Goal: Task Accomplishment & Management: Manage account settings

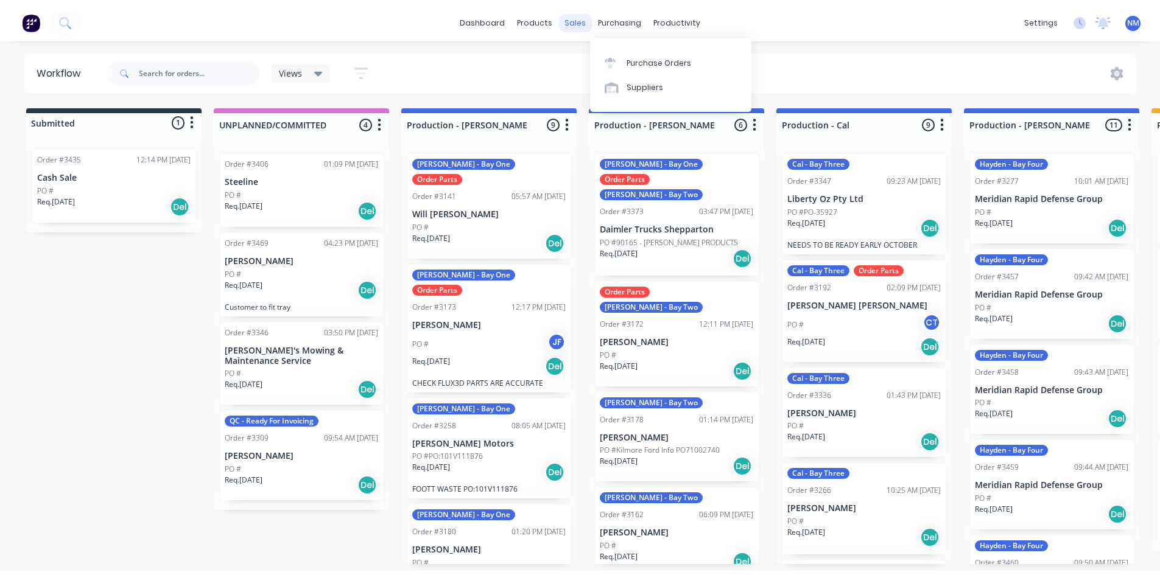
scroll to position [61, 0]
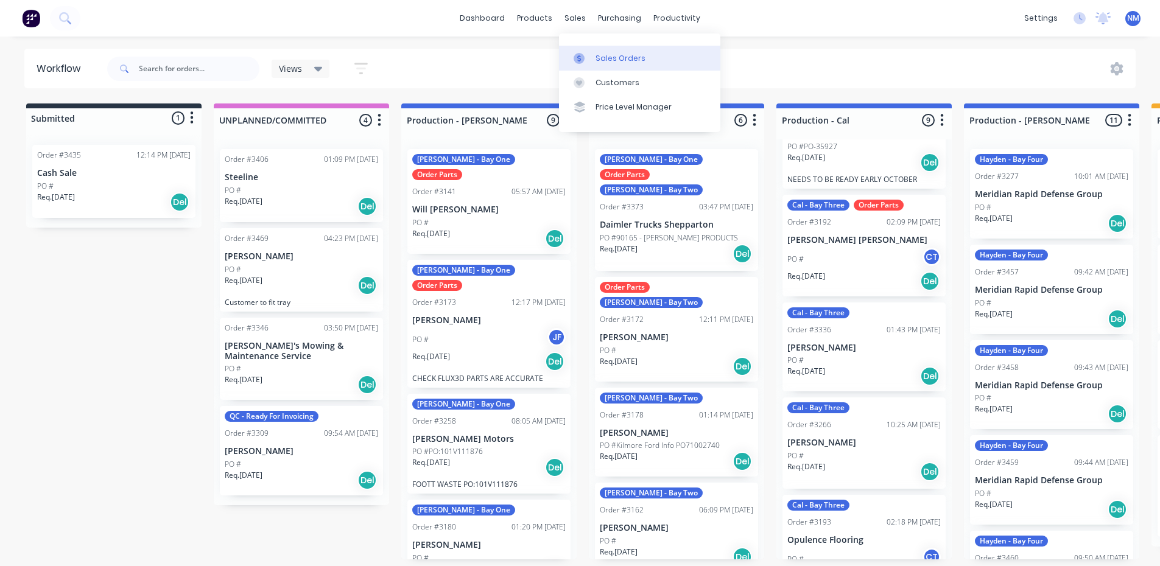
click at [607, 53] on div "Sales Orders" at bounding box center [620, 58] width 50 height 11
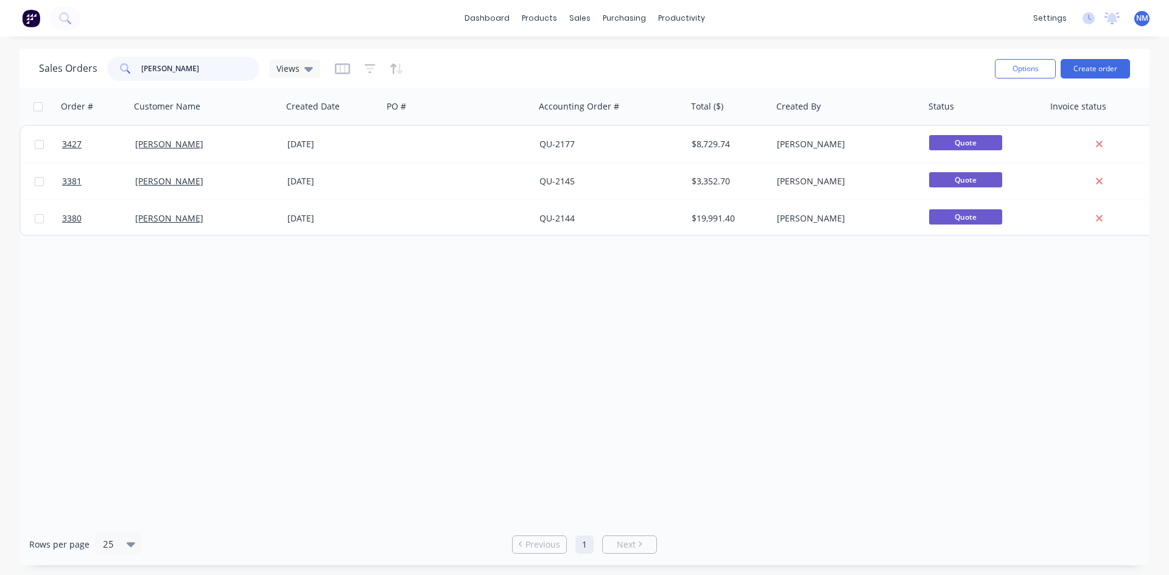
drag, startPoint x: 171, startPoint y: 69, endPoint x: 1, endPoint y: 56, distance: 171.0
click at [39, 69] on div "Sales Orders [PERSON_NAME] Views" at bounding box center [179, 69] width 281 height 24
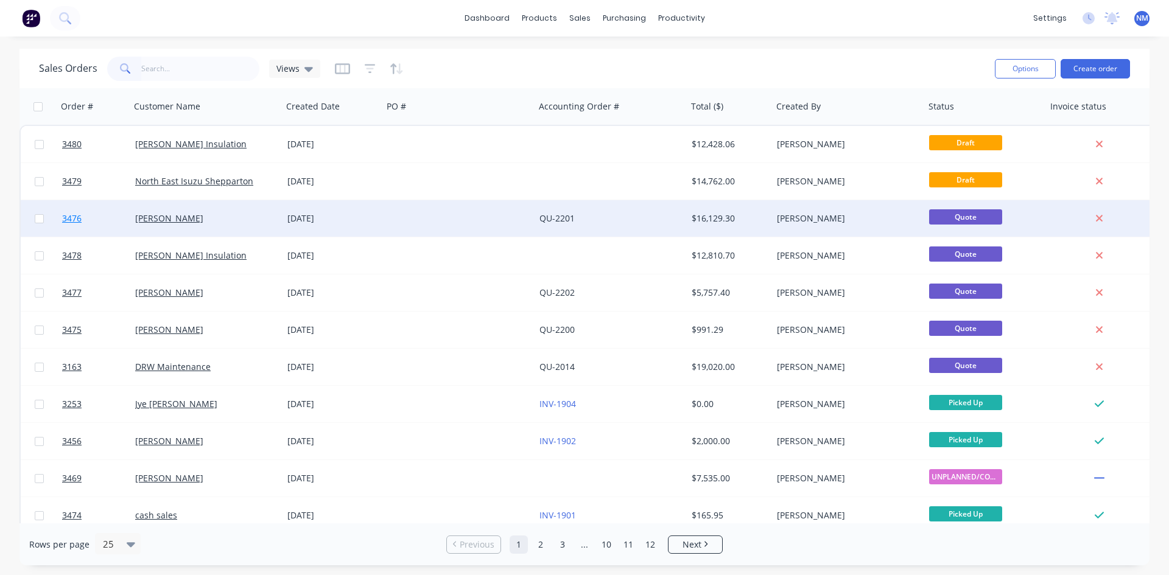
click at [68, 219] on span "3476" at bounding box center [71, 218] width 19 height 12
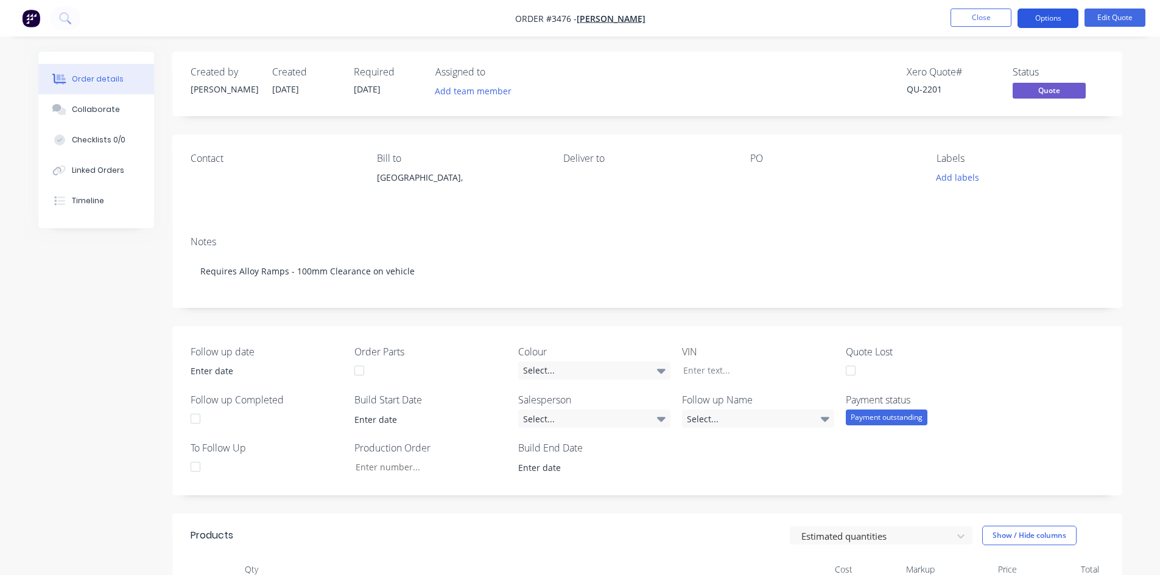
click at [1055, 16] on button "Options" at bounding box center [1047, 18] width 61 height 19
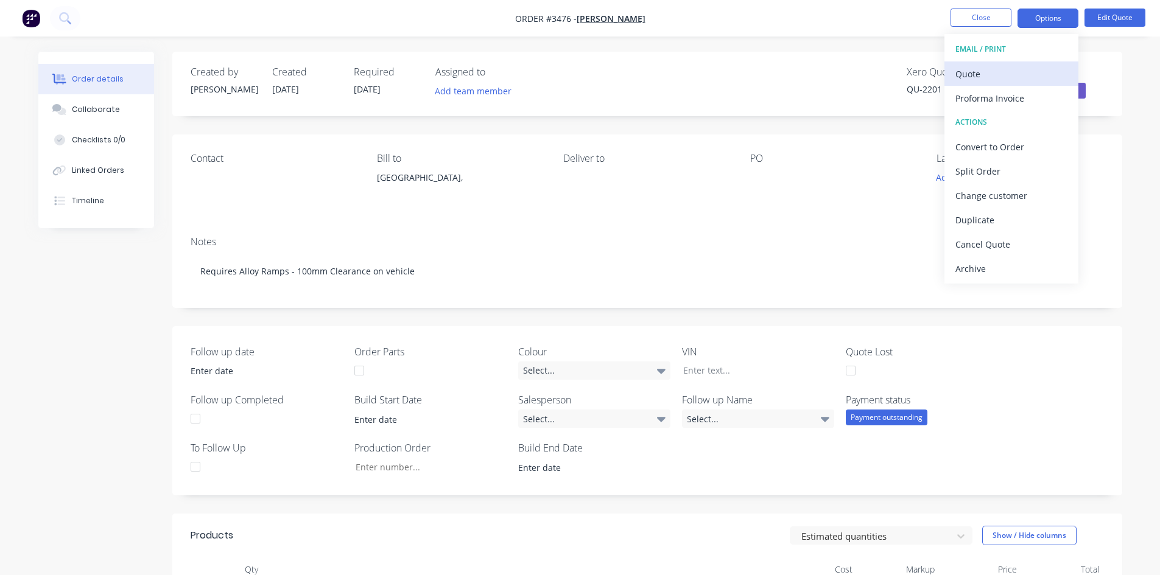
click at [1043, 74] on div "Quote" at bounding box center [1011, 74] width 112 height 18
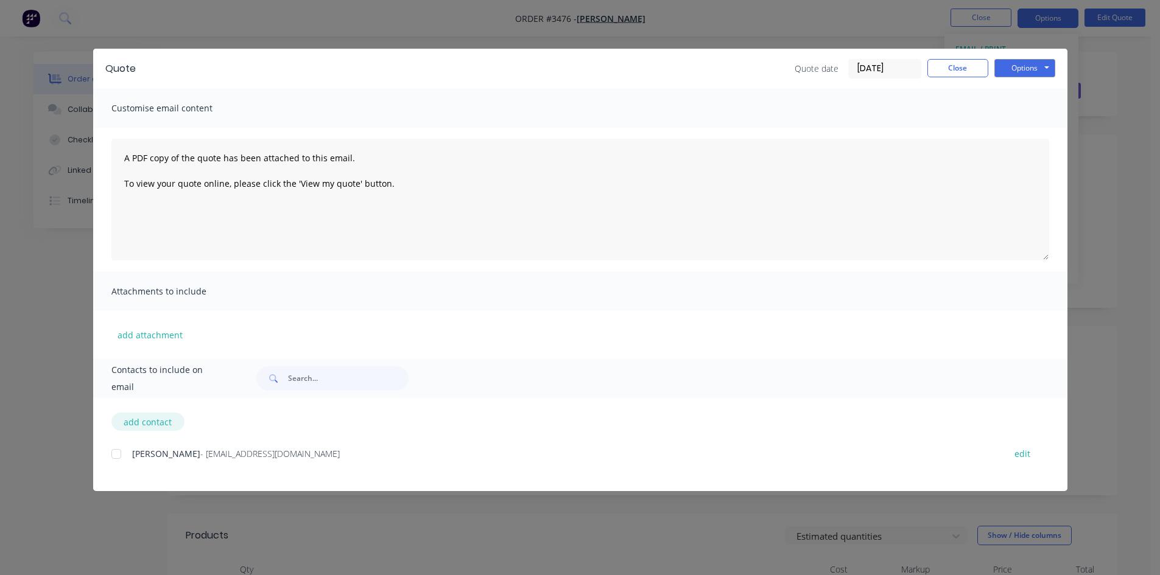
click at [152, 423] on button "add contact" at bounding box center [147, 422] width 73 height 18
select select "AU"
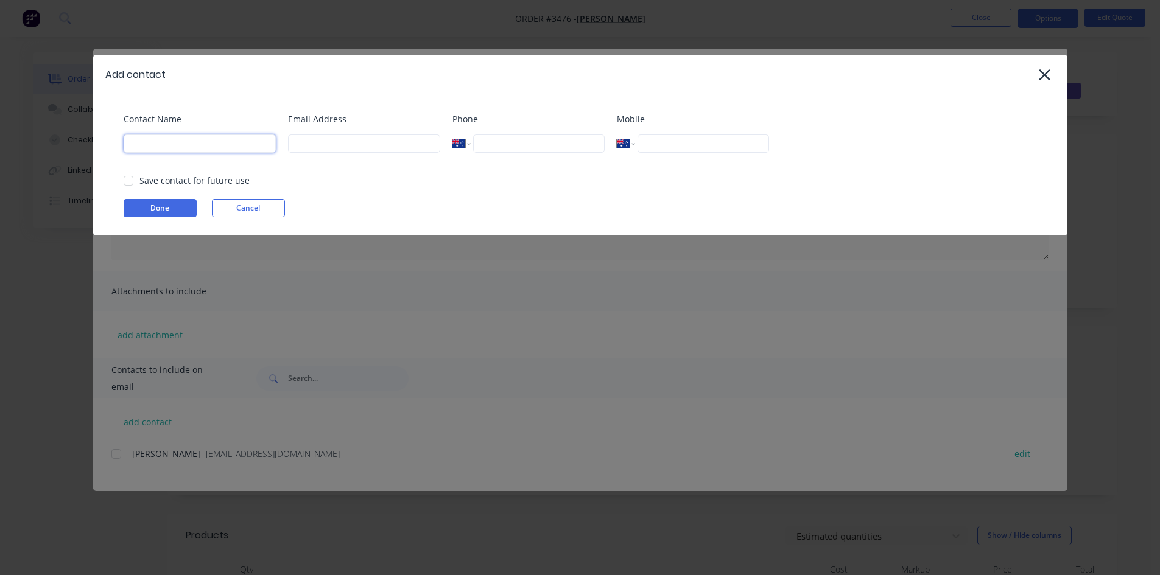
click at [219, 142] on input at bounding box center [200, 144] width 152 height 18
type input "[PERSON_NAME]"
click at [355, 139] on input at bounding box center [364, 144] width 152 height 18
type input "[EMAIL_ADDRESS][DOMAIN_NAME]"
click at [128, 182] on div at bounding box center [128, 181] width 24 height 24
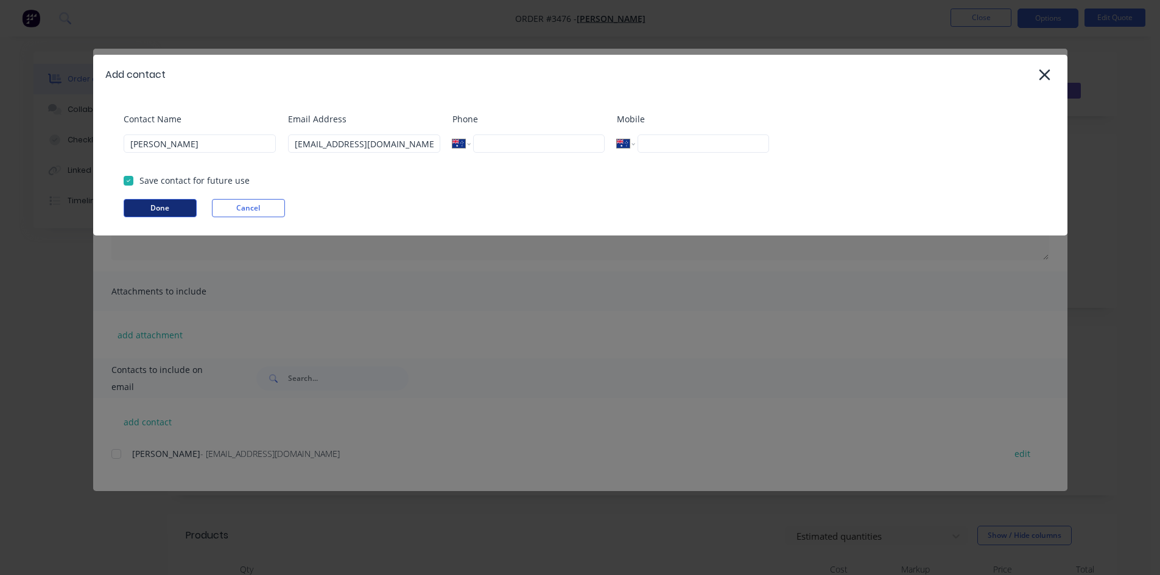
click at [155, 212] on button "Done" at bounding box center [160, 208] width 73 height 18
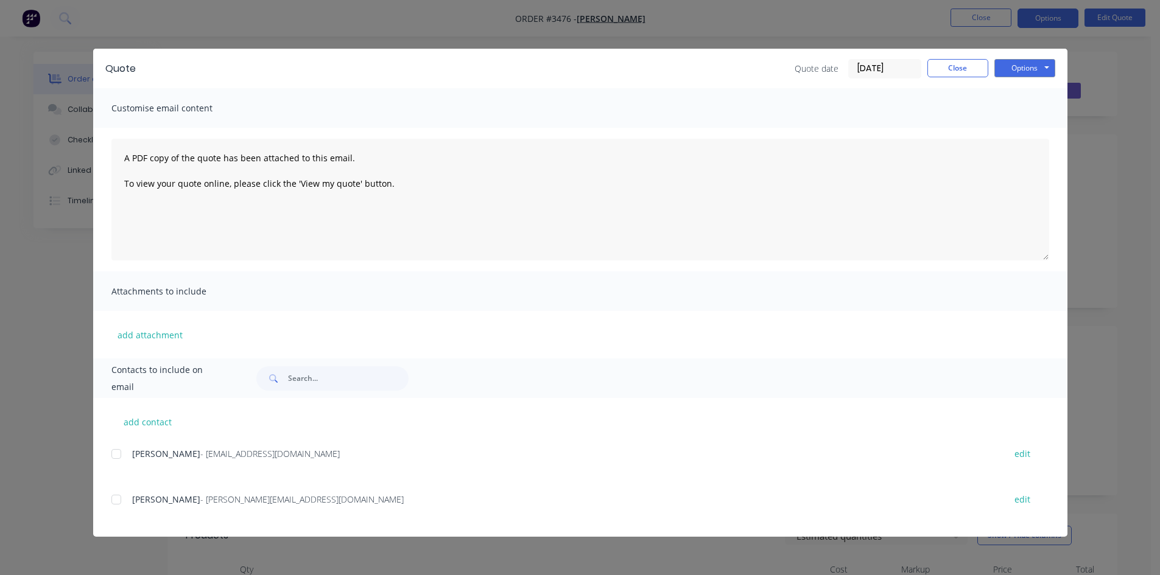
click at [116, 503] on div at bounding box center [116, 500] width 24 height 24
click at [1007, 69] on button "Options" at bounding box center [1024, 68] width 61 height 18
click at [1020, 130] on button "Email" at bounding box center [1033, 130] width 78 height 20
click at [958, 73] on button "Close" at bounding box center [957, 68] width 61 height 18
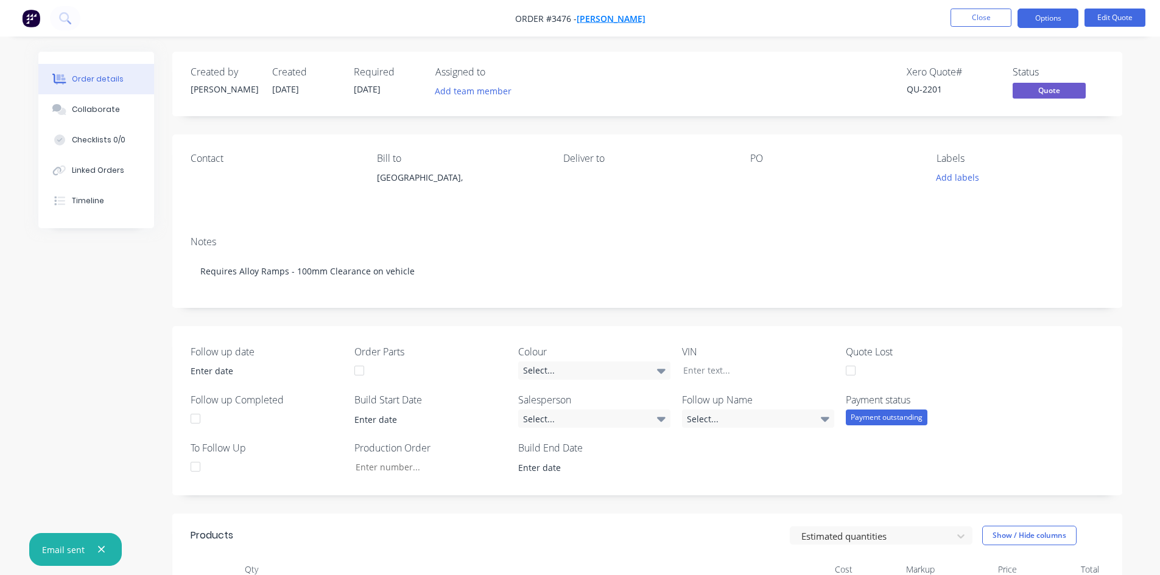
click at [617, 18] on span "[PERSON_NAME]" at bounding box center [610, 19] width 69 height 12
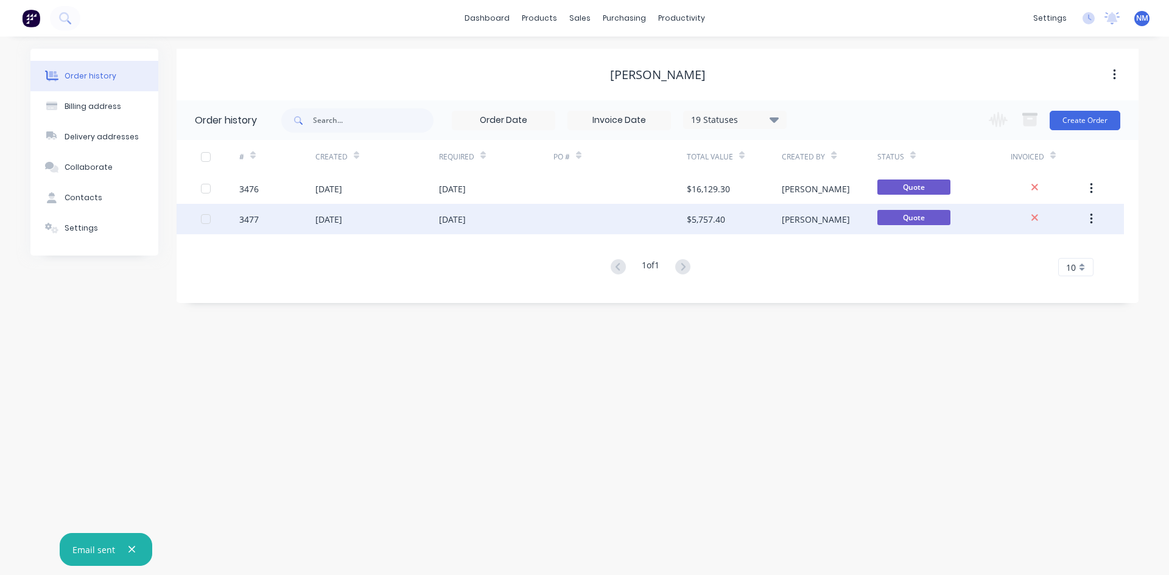
click at [342, 214] on div "[DATE]" at bounding box center [328, 219] width 27 height 13
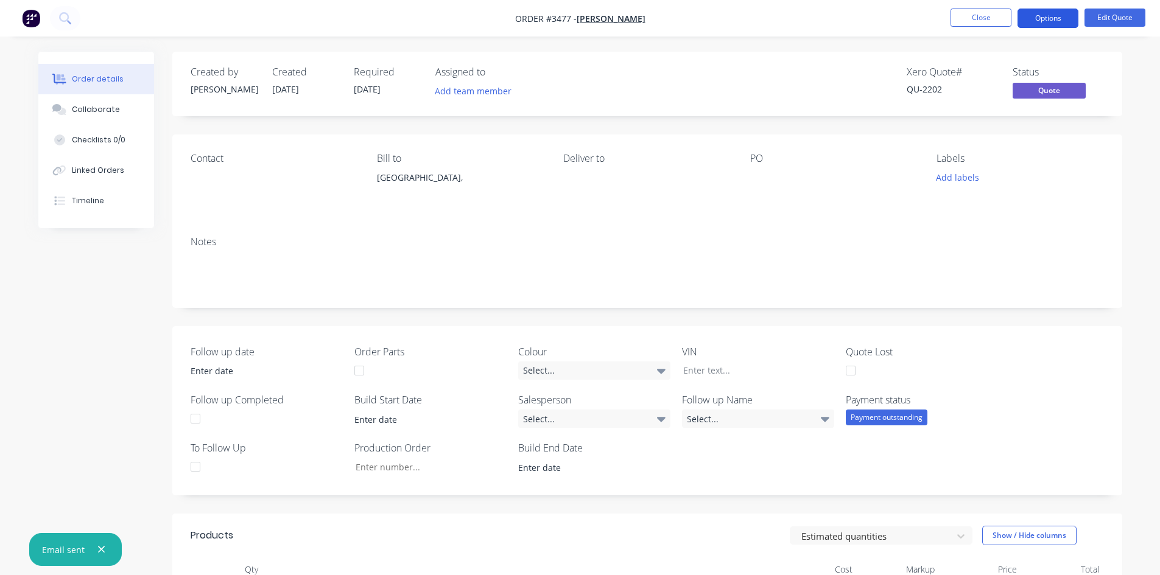
click at [1043, 18] on button "Options" at bounding box center [1047, 18] width 61 height 19
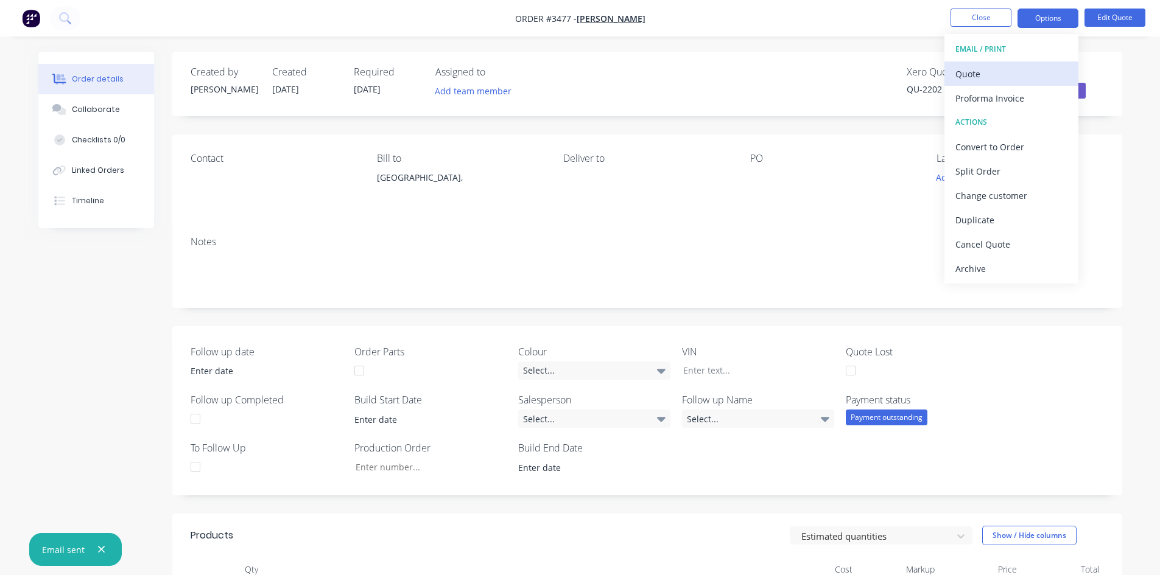
click at [1002, 72] on div "Quote" at bounding box center [1011, 74] width 112 height 18
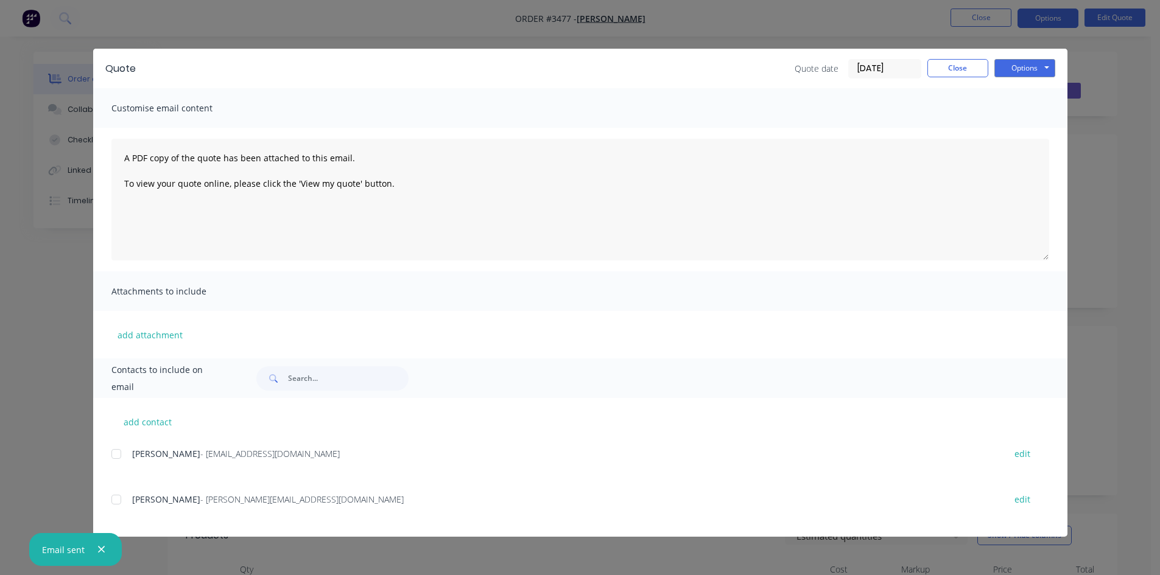
click at [119, 502] on div at bounding box center [116, 500] width 24 height 24
click at [1017, 64] on button "Options" at bounding box center [1024, 68] width 61 height 18
click at [1030, 127] on button "Email" at bounding box center [1033, 130] width 78 height 20
click at [948, 71] on button "Close" at bounding box center [957, 68] width 61 height 18
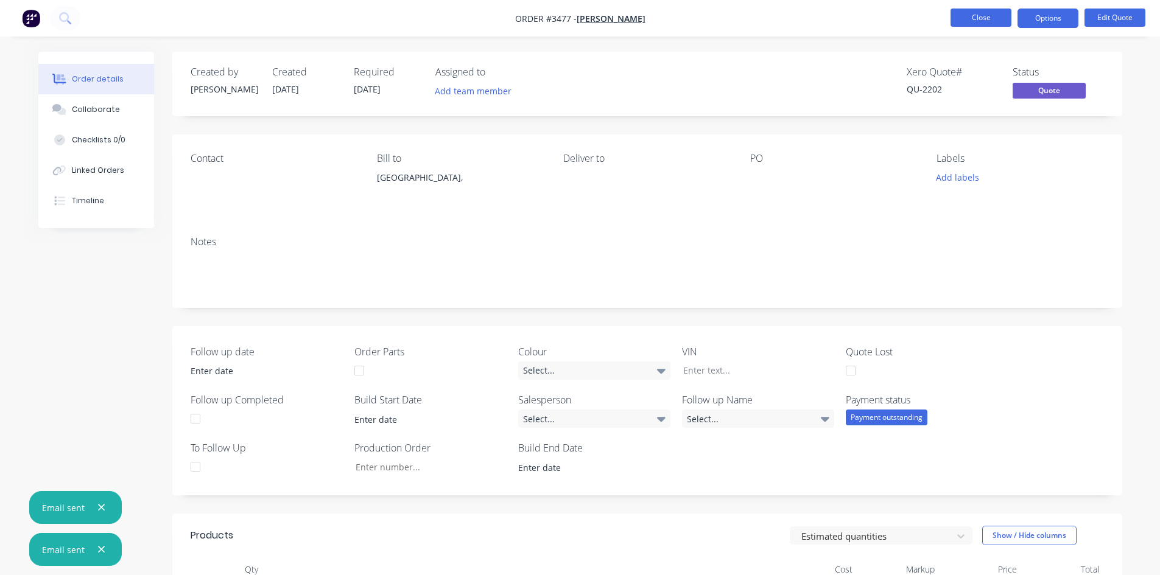
click at [968, 21] on button "Close" at bounding box center [980, 18] width 61 height 18
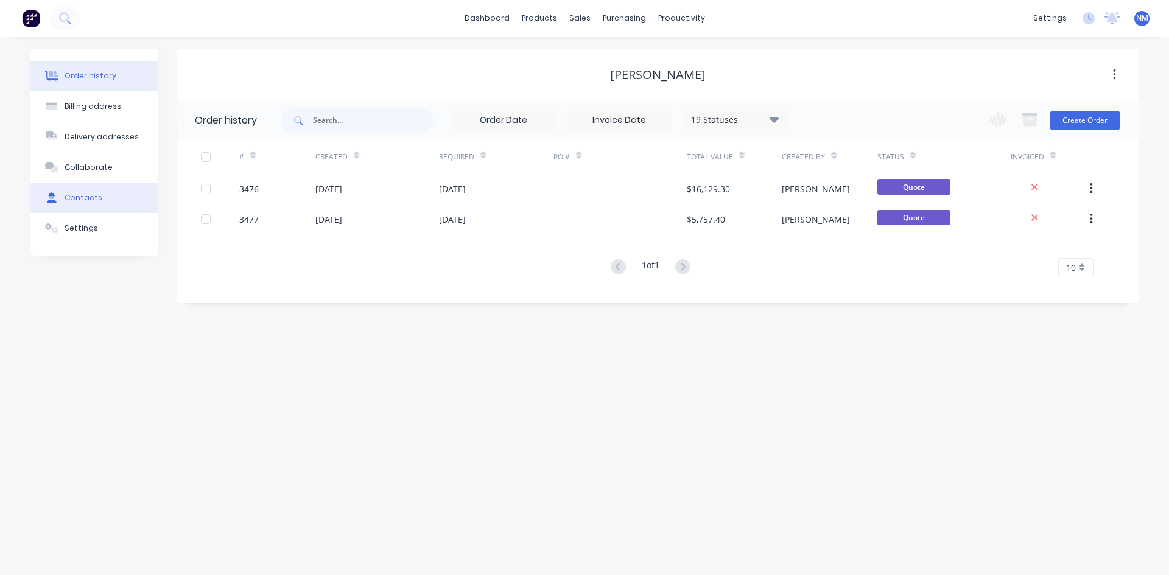
click at [89, 202] on div "Contacts" at bounding box center [84, 197] width 38 height 11
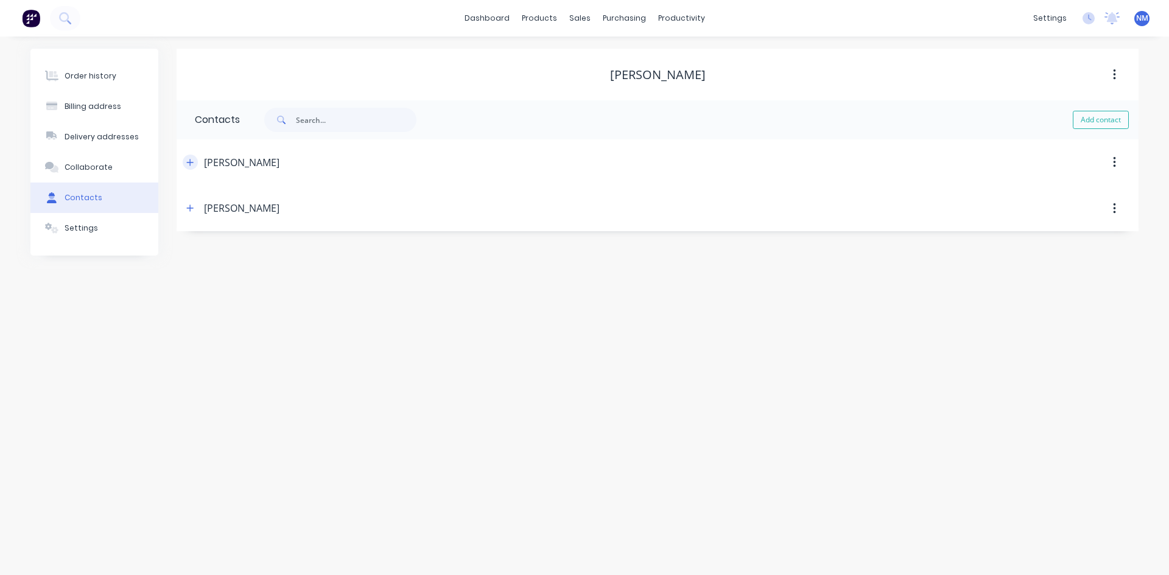
click at [189, 164] on icon "button" at bounding box center [189, 162] width 7 height 9
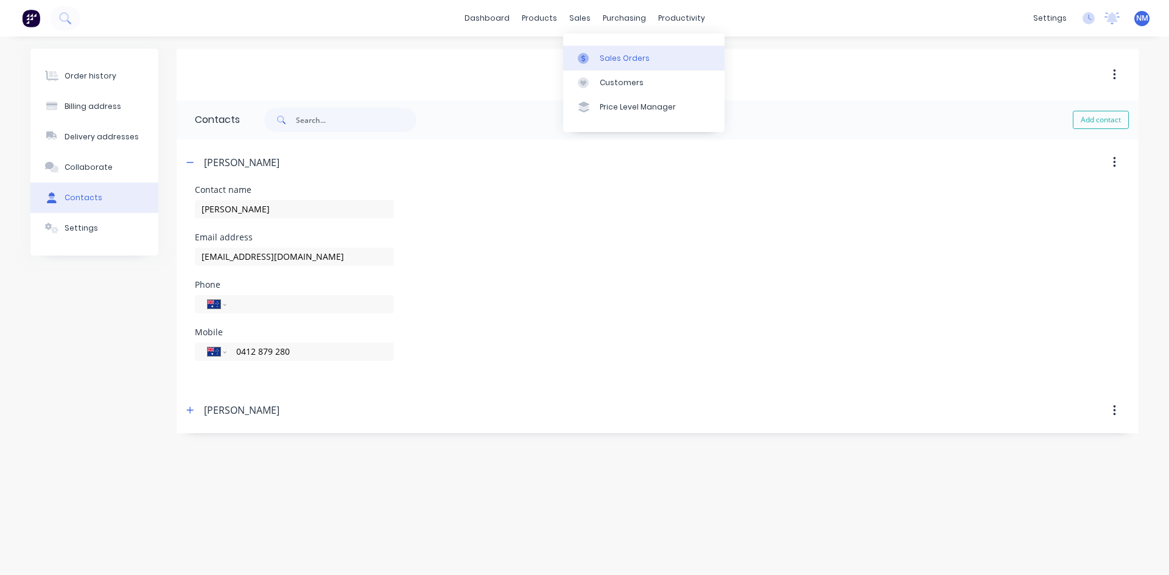
click at [601, 63] on div "Sales Orders" at bounding box center [625, 58] width 50 height 11
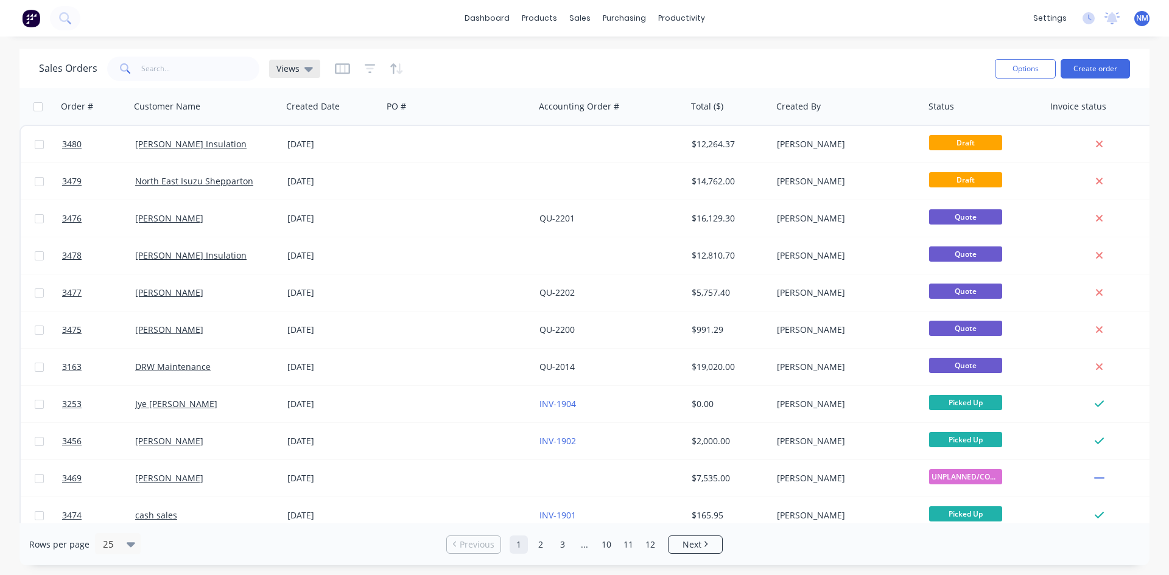
click at [307, 68] on icon at bounding box center [308, 69] width 9 height 5
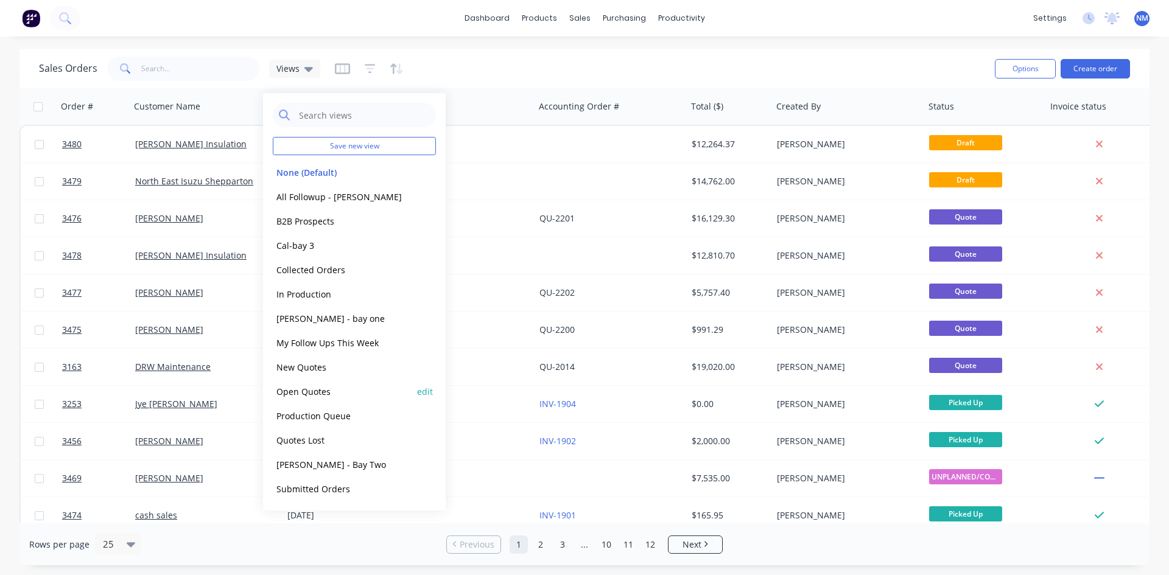
click at [326, 390] on button "Open Quotes" at bounding box center [342, 392] width 139 height 14
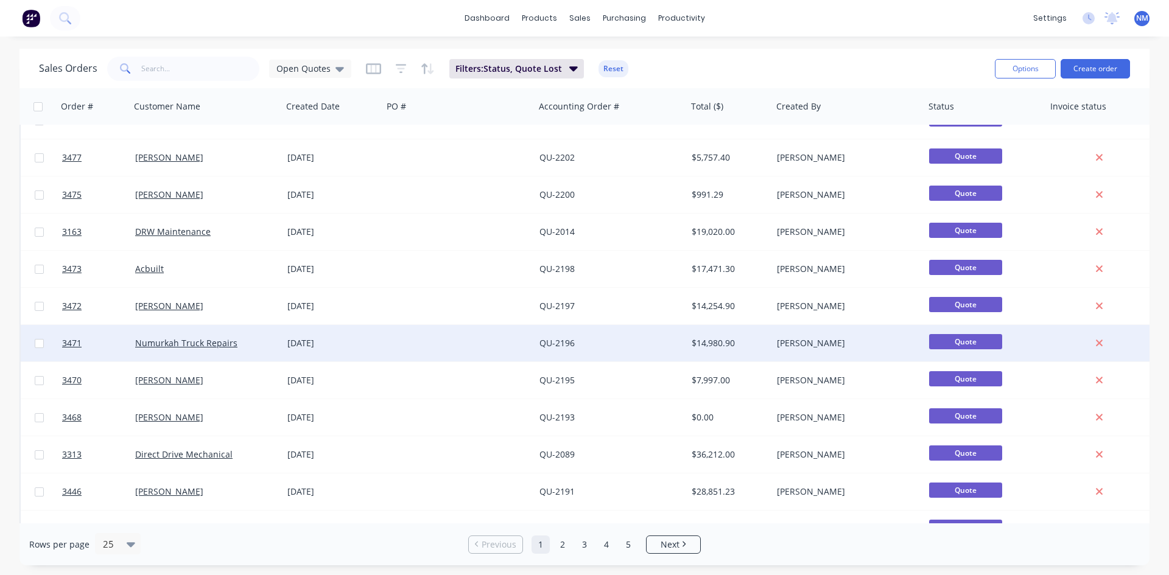
scroll to position [122, 0]
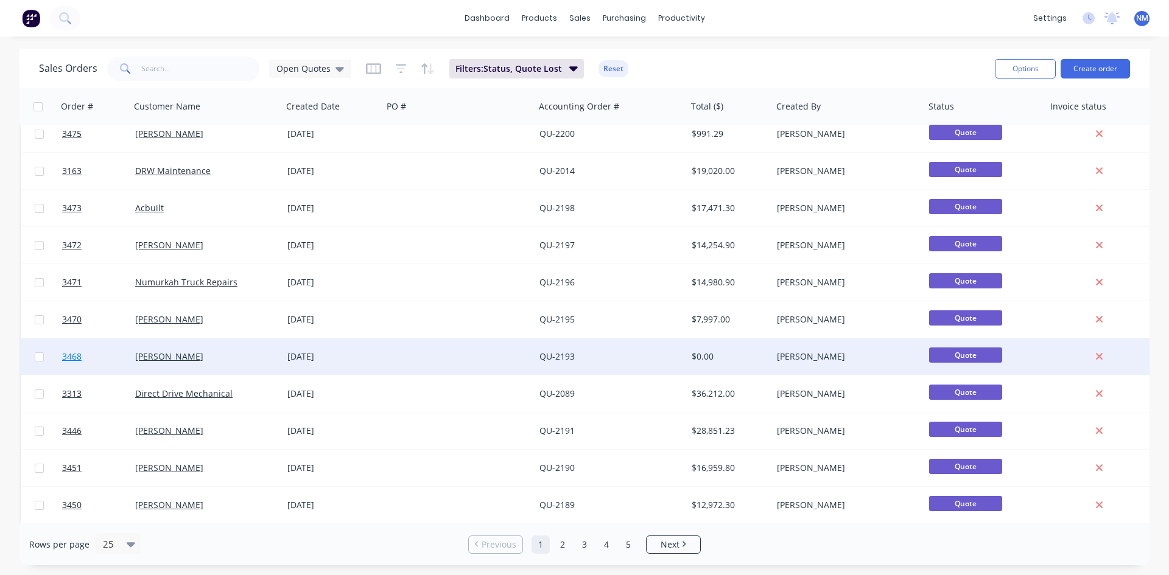
click at [74, 357] on span "3468" at bounding box center [71, 357] width 19 height 12
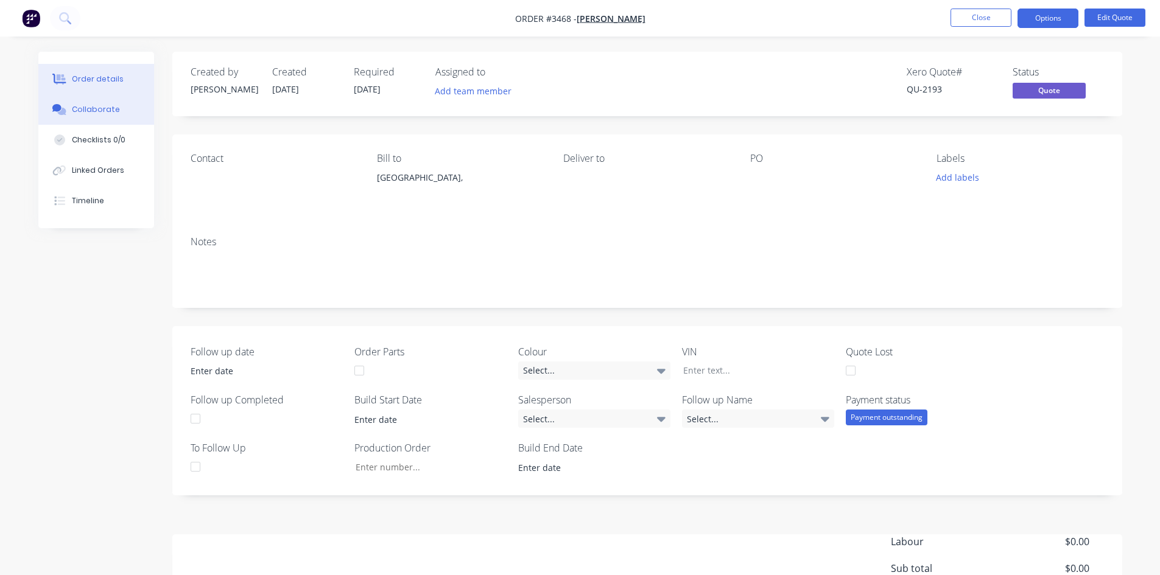
click at [107, 104] on div "Collaborate" at bounding box center [96, 109] width 48 height 11
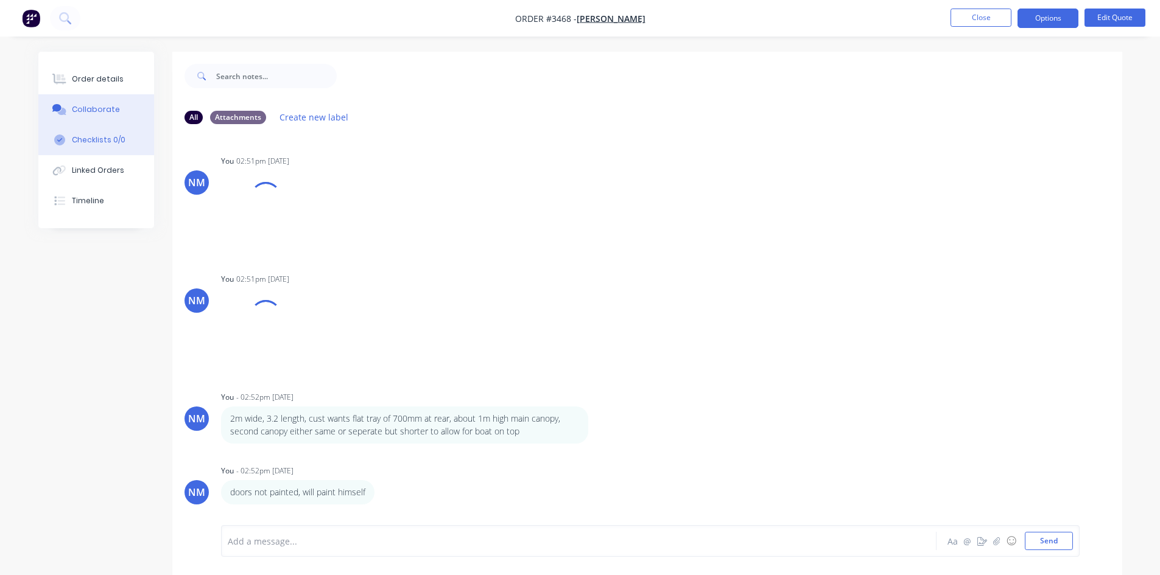
click at [114, 139] on div "Checklists 0/0" at bounding box center [99, 140] width 54 height 11
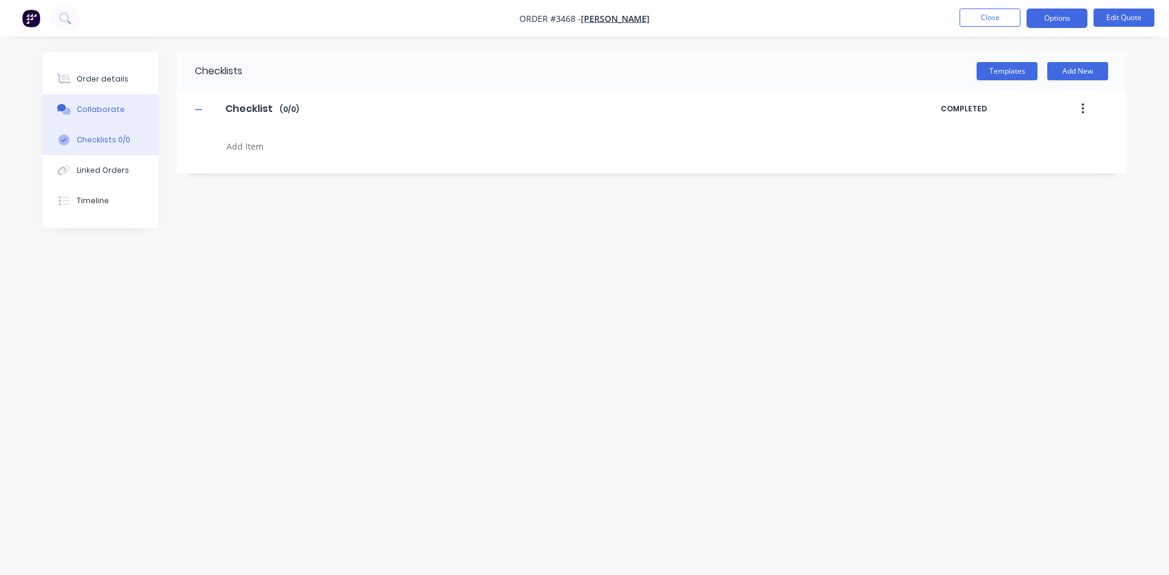
click at [125, 109] on button "Collaborate" at bounding box center [101, 109] width 116 height 30
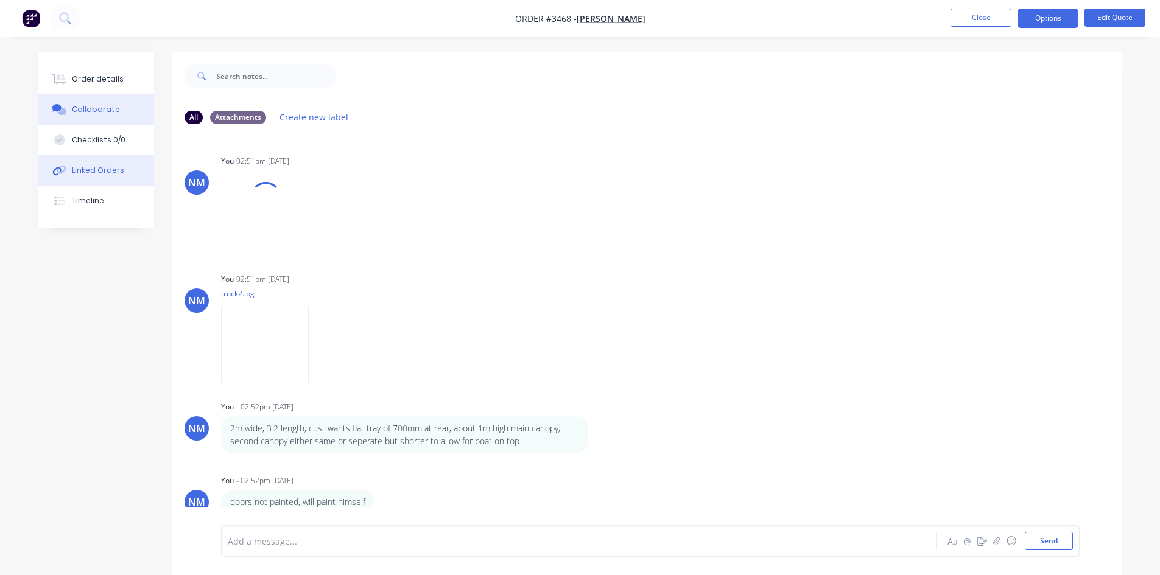
click at [118, 175] on div "Linked Orders" at bounding box center [98, 170] width 52 height 11
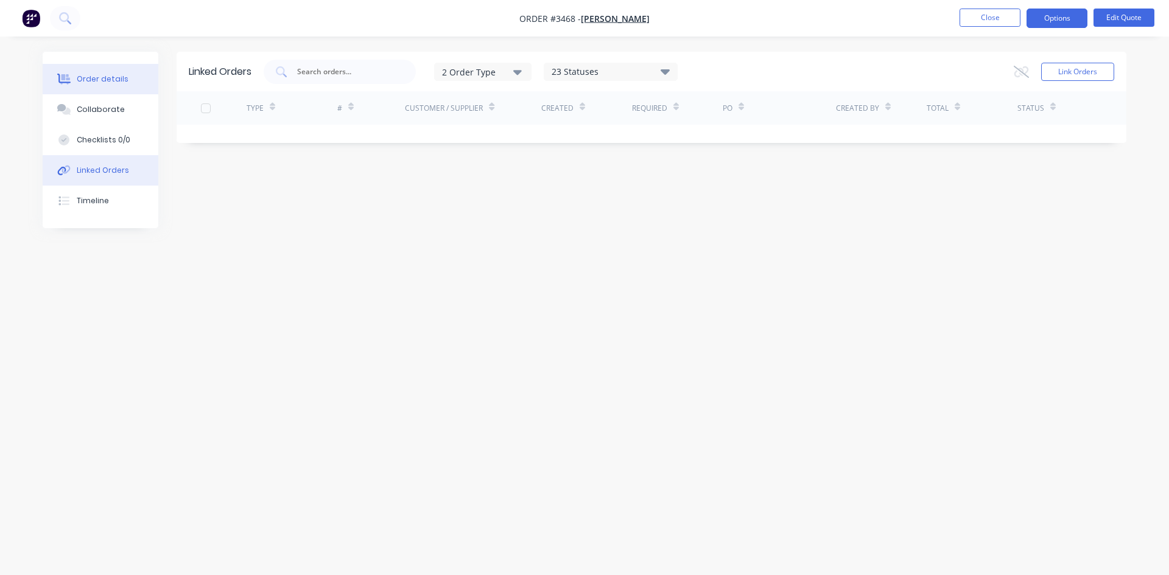
click at [104, 75] on div "Order details" at bounding box center [103, 79] width 52 height 11
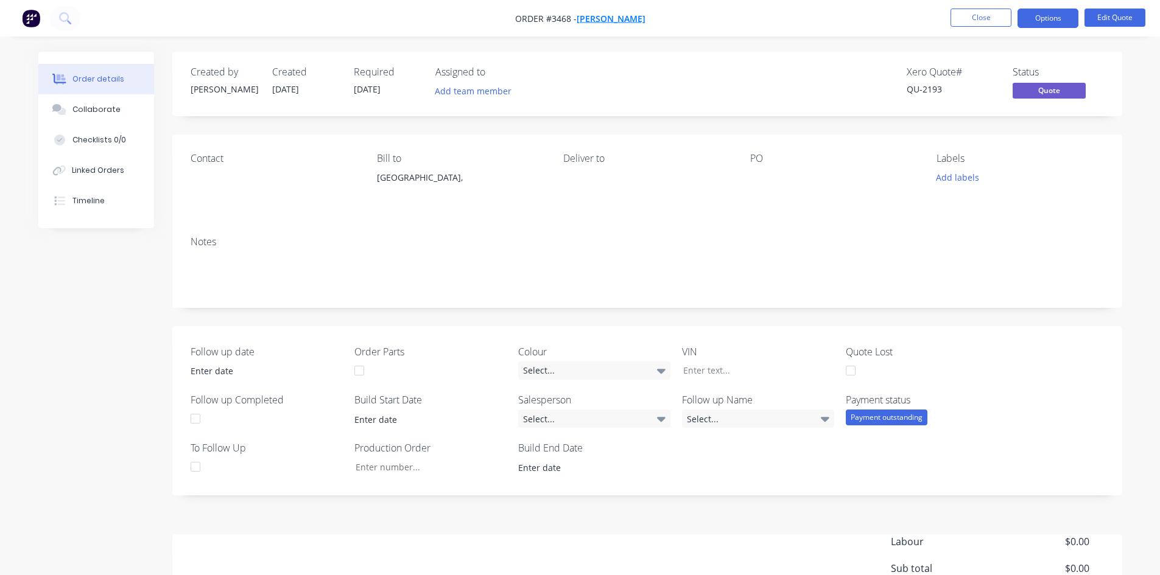
click at [614, 19] on span "[PERSON_NAME]" at bounding box center [610, 19] width 69 height 12
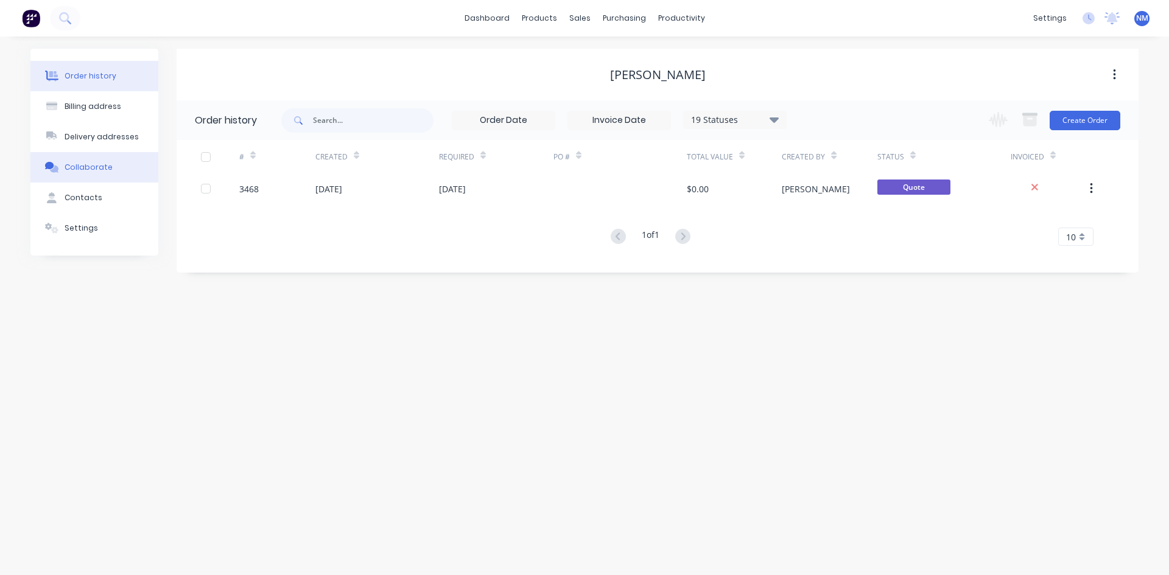
click at [102, 168] on div "Collaborate" at bounding box center [89, 167] width 48 height 11
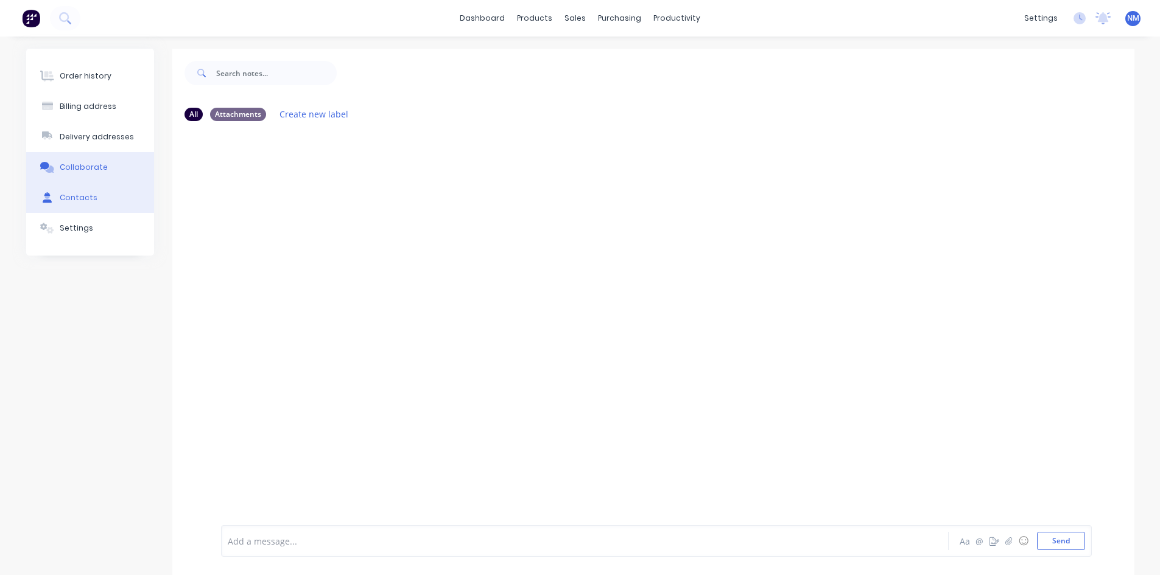
click at [101, 201] on button "Contacts" at bounding box center [90, 198] width 128 height 30
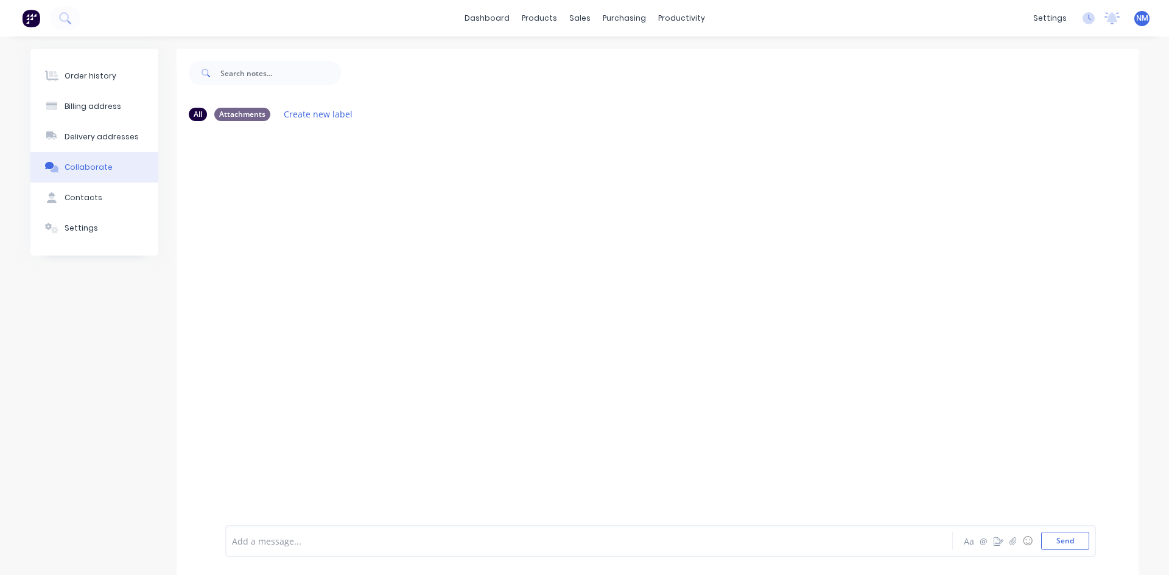
select select "AU"
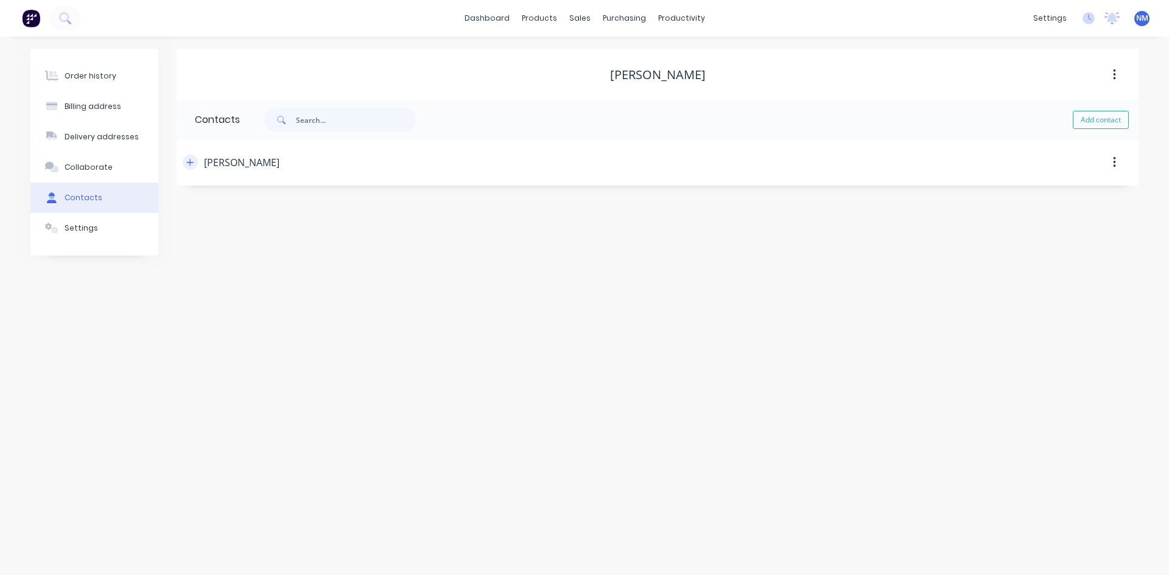
click at [188, 163] on icon "button" at bounding box center [190, 162] width 7 height 7
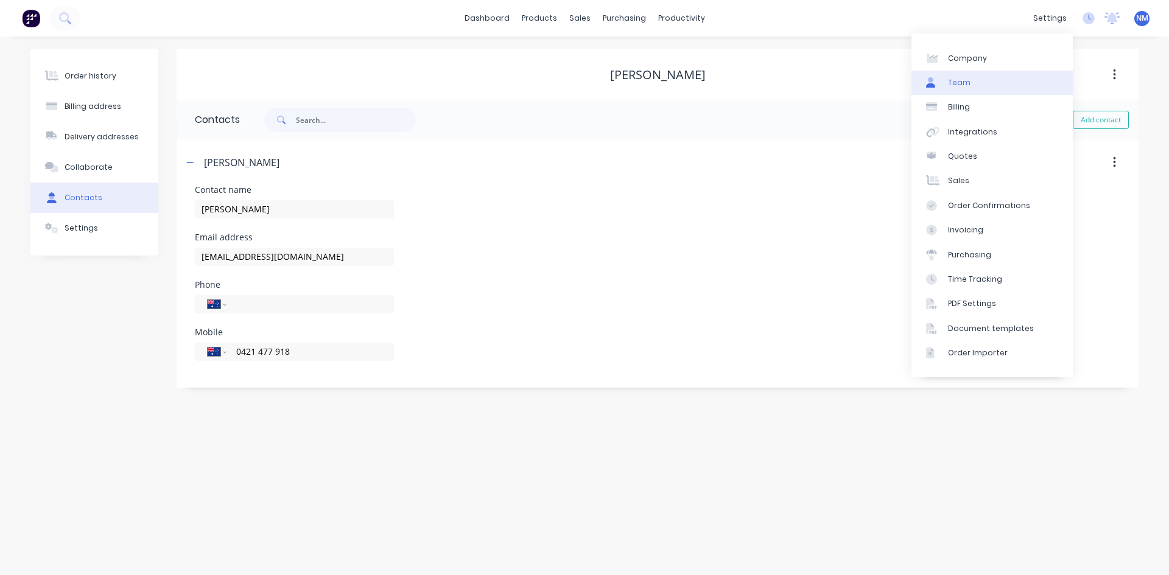
click at [989, 82] on link "Team" at bounding box center [991, 83] width 161 height 24
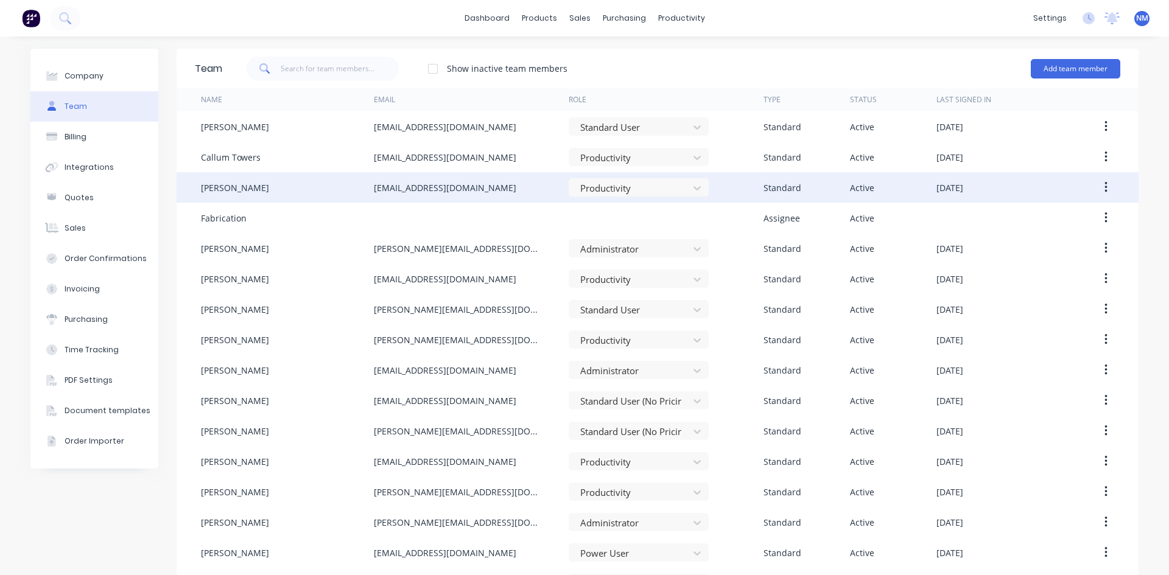
scroll to position [35, 0]
